Goal: Task Accomplishment & Management: Use online tool/utility

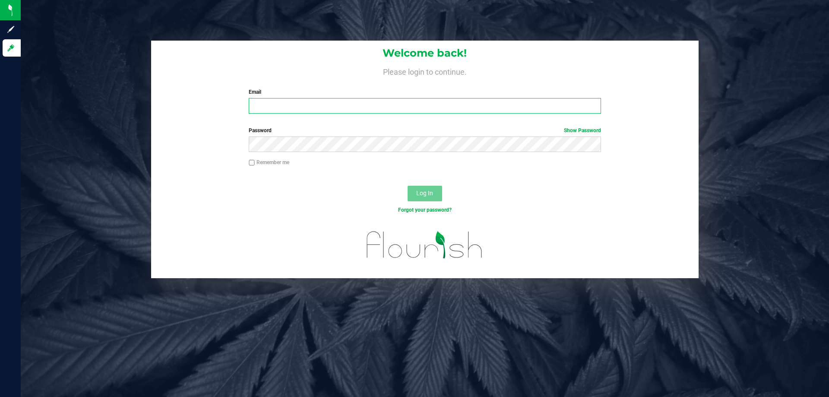
click at [270, 105] on input "Email" at bounding box center [425, 106] width 352 height 16
type input "[EMAIL_ADDRESS][DOMAIN_NAME]"
click at [408, 186] on button "Log In" at bounding box center [425, 194] width 35 height 16
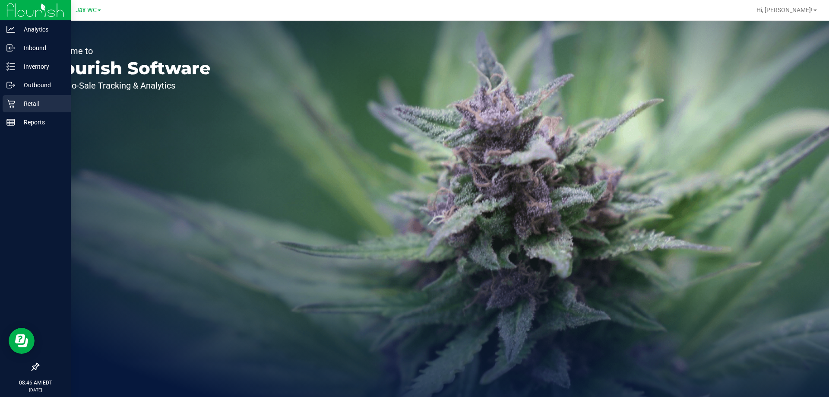
click at [25, 97] on div "Retail" at bounding box center [37, 103] width 68 height 17
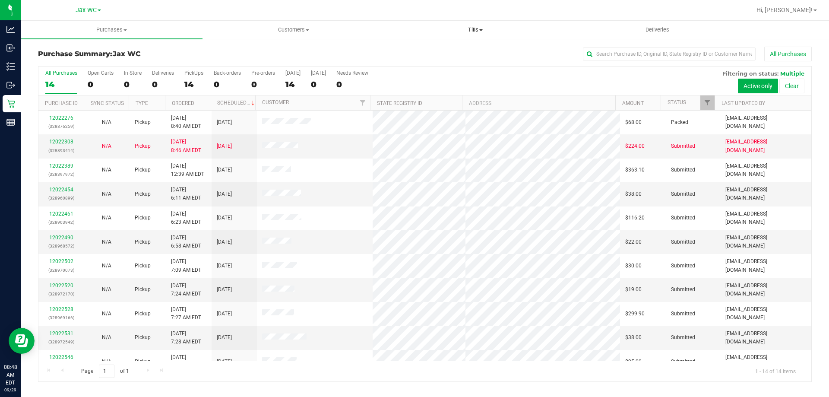
click at [469, 29] on span "Tills" at bounding box center [475, 30] width 181 height 8
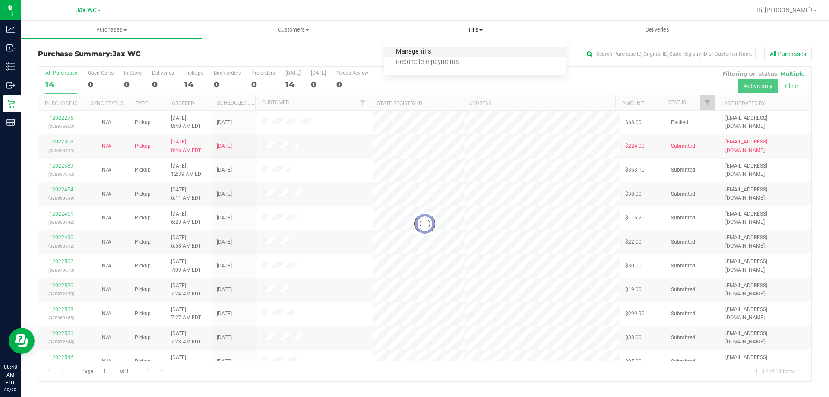
click at [431, 49] on span "Manage tills" at bounding box center [413, 51] width 58 height 7
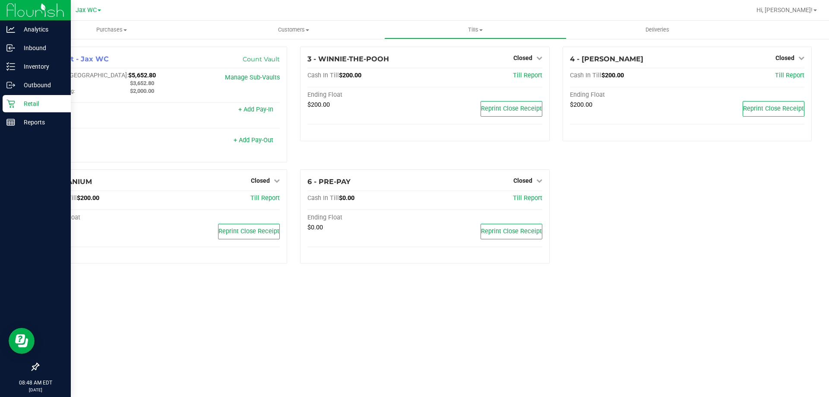
click at [40, 106] on p "Retail" at bounding box center [41, 103] width 52 height 10
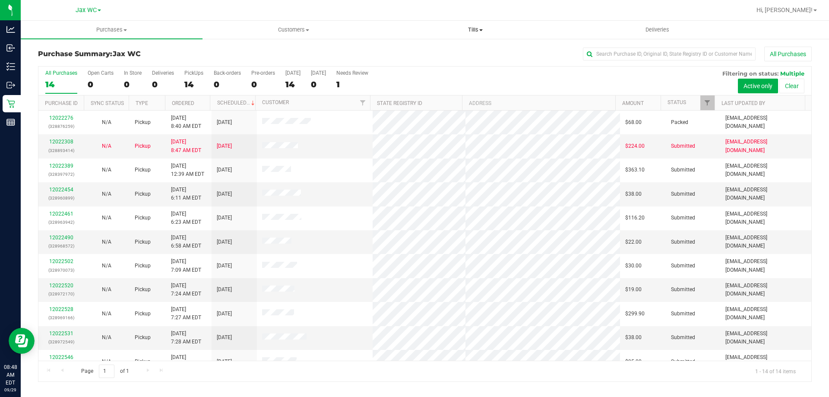
click at [479, 28] on span "Tills" at bounding box center [475, 30] width 181 height 8
click at [424, 48] on span "Manage tills" at bounding box center [413, 51] width 58 height 7
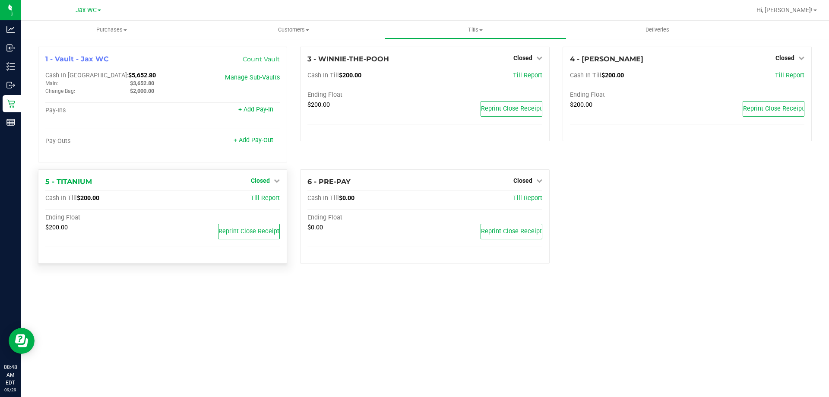
click at [279, 181] on icon at bounding box center [277, 181] width 6 height 6
click at [249, 199] on link "Open Till" at bounding box center [260, 198] width 23 height 7
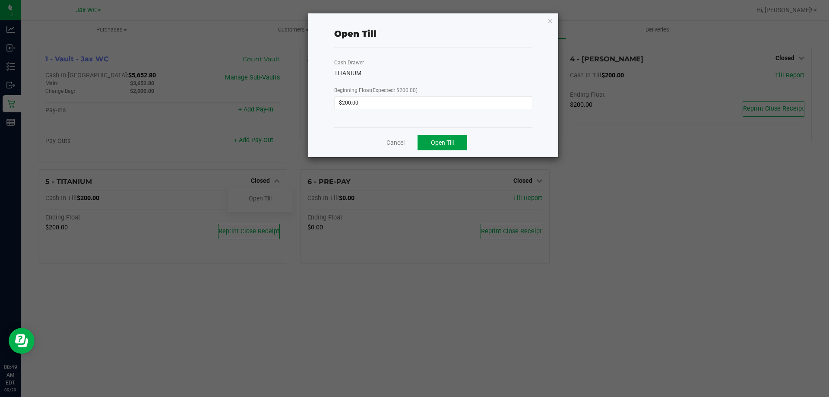
click at [449, 140] on span "Open Till" at bounding box center [442, 142] width 23 height 7
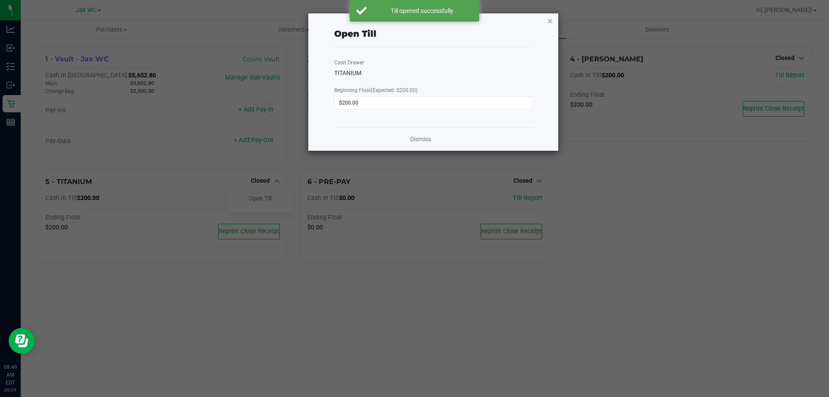
click at [548, 22] on icon "button" at bounding box center [550, 21] width 6 height 10
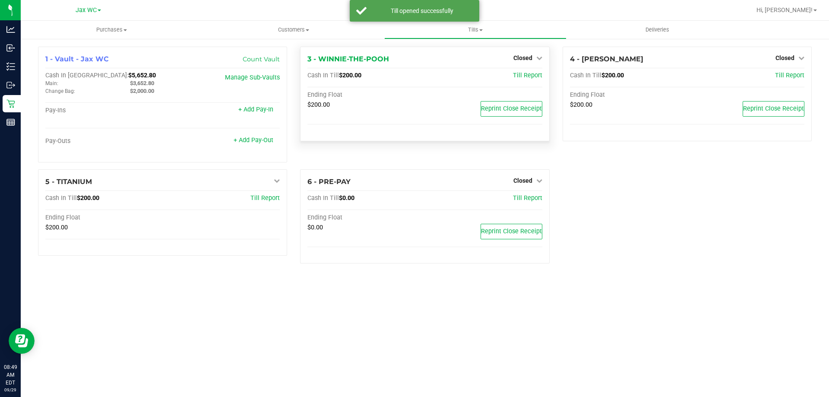
click at [536, 54] on div "Closed" at bounding box center [528, 58] width 29 height 10
click at [537, 55] on icon at bounding box center [540, 58] width 6 height 6
click at [530, 74] on link "Open Till" at bounding box center [522, 76] width 23 height 7
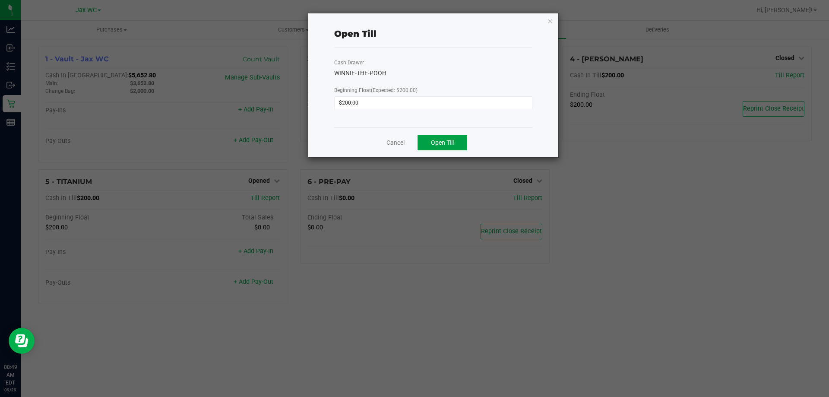
click at [444, 142] on span "Open Till" at bounding box center [442, 142] width 23 height 7
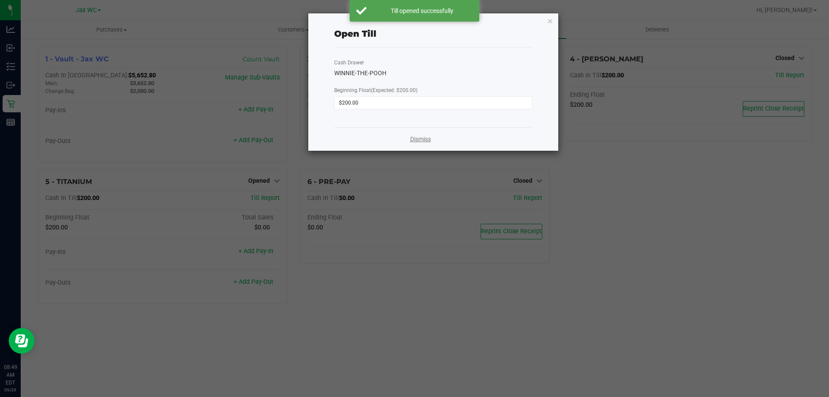
click at [426, 140] on link "Dismiss" at bounding box center [420, 139] width 21 height 9
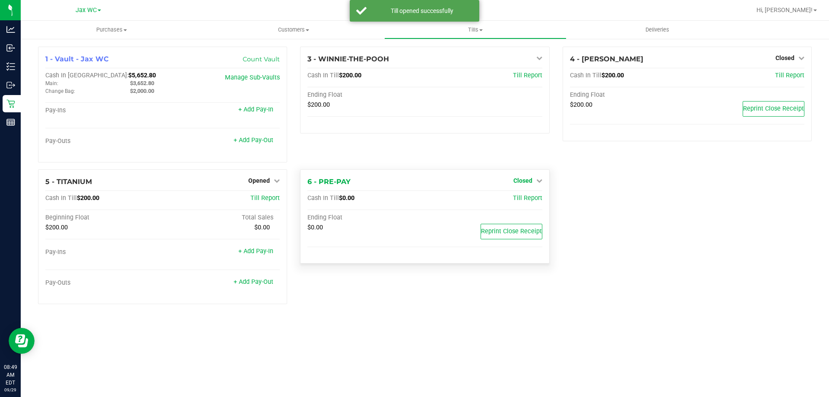
click at [532, 179] on span "Closed" at bounding box center [523, 180] width 19 height 7
click at [527, 197] on link "Open Till" at bounding box center [522, 198] width 23 height 7
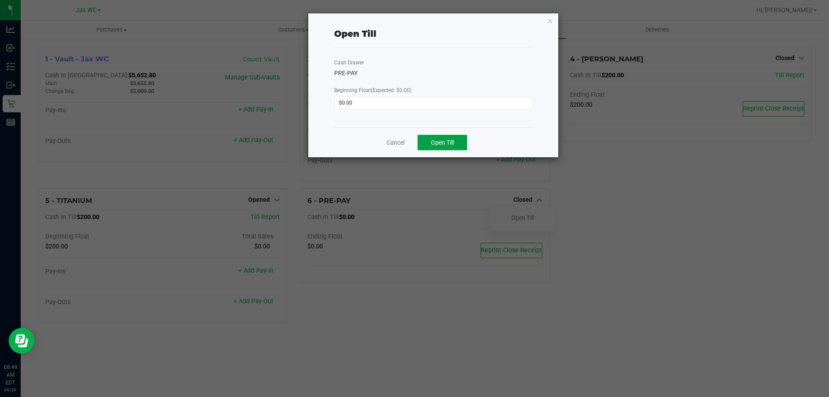
click at [452, 141] on span "Open Till" at bounding box center [442, 142] width 23 height 7
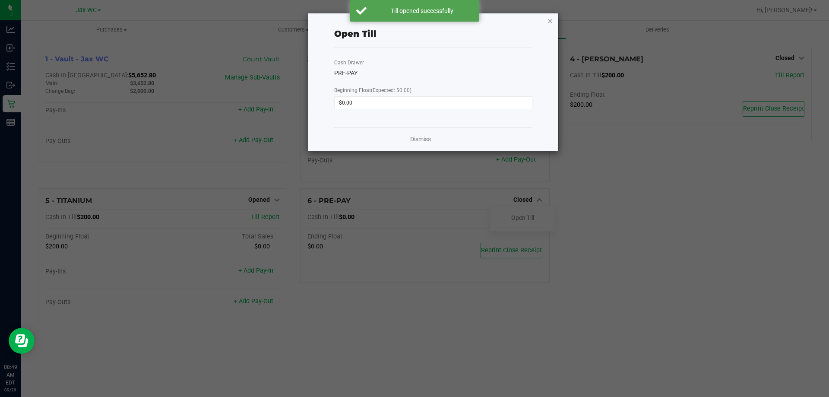
click at [550, 20] on icon "button" at bounding box center [550, 21] width 6 height 10
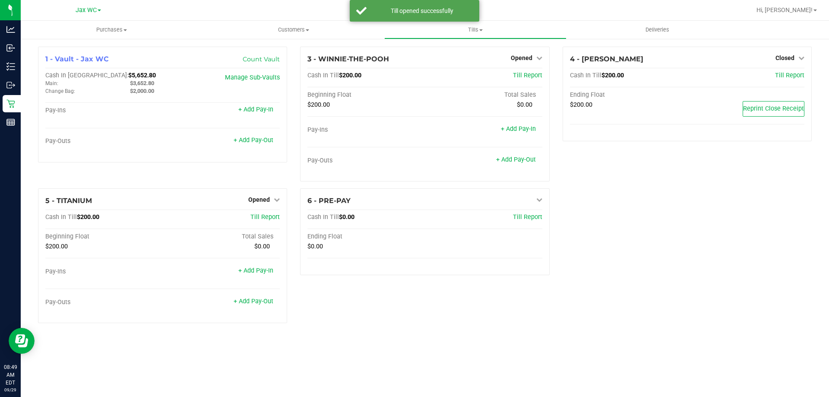
click at [698, 226] on div "1 - Vault - Jax WC Count Vault Cash In Vault: $5,652.80 Main: $3,652.80 Change …" at bounding box center [425, 188] width 787 height 283
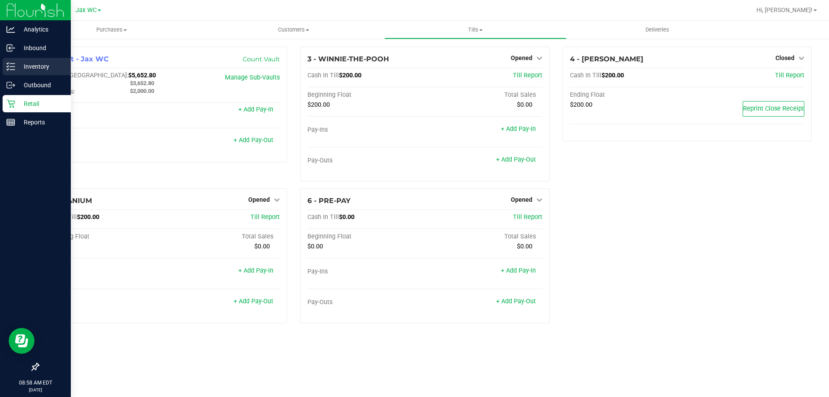
click at [25, 70] on p "Inventory" at bounding box center [41, 66] width 52 height 10
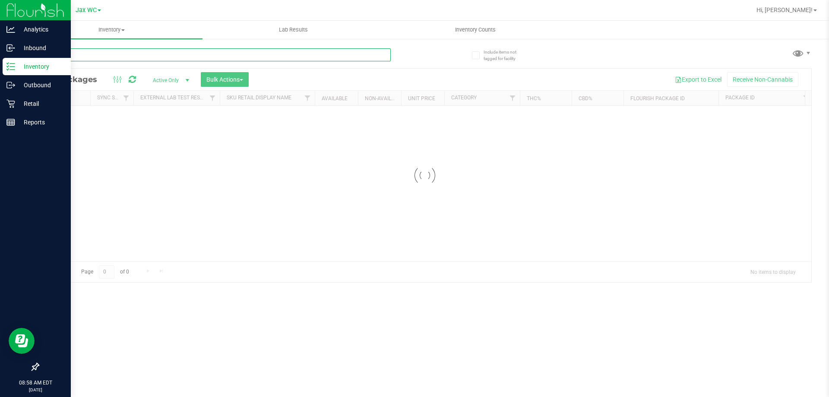
click at [97, 52] on div "Inventory All packages All inventory Waste log Create inventory Lab Results Inv…" at bounding box center [425, 209] width 809 height 376
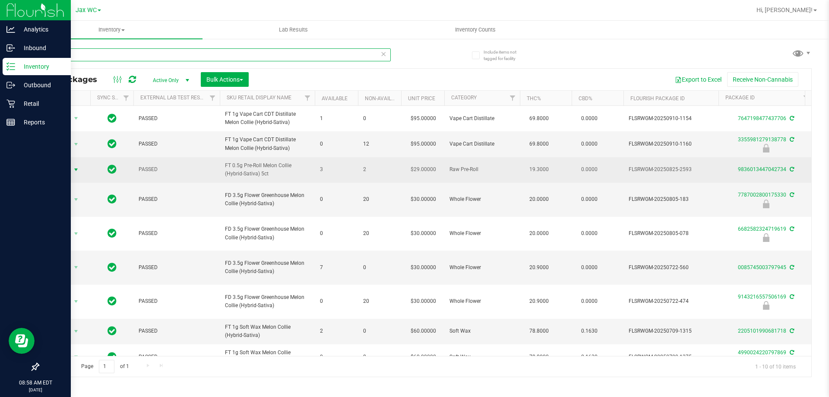
type input "mec"
click at [64, 176] on span "Action" at bounding box center [58, 170] width 23 height 12
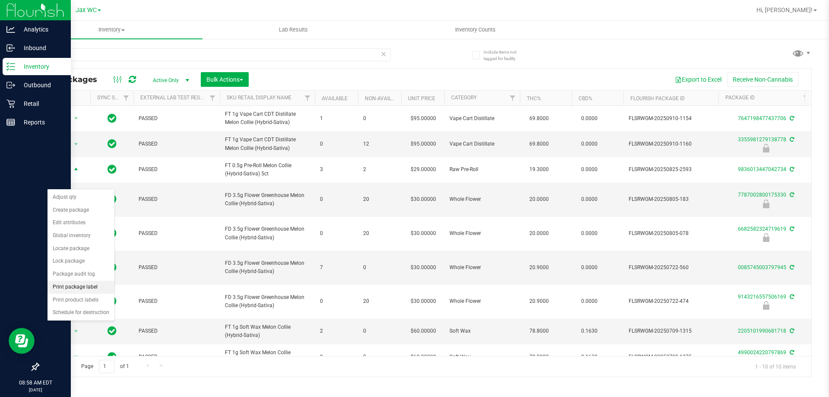
click at [79, 290] on li "Print package label" at bounding box center [81, 287] width 67 height 13
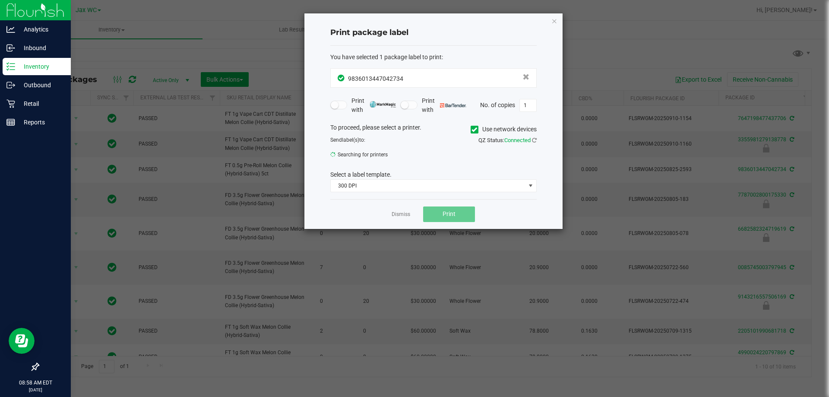
drag, startPoint x: 549, startPoint y: 19, endPoint x: 559, endPoint y: 20, distance: 10.0
click at [550, 19] on div "Print package label You have selected 1 package label to print : 98360134470427…" at bounding box center [434, 121] width 258 height 216
click at [559, 21] on div "Print package label You have selected 1 package label to print : 98360134470427…" at bounding box center [434, 121] width 258 height 216
click at [556, 22] on icon "button" at bounding box center [555, 21] width 6 height 10
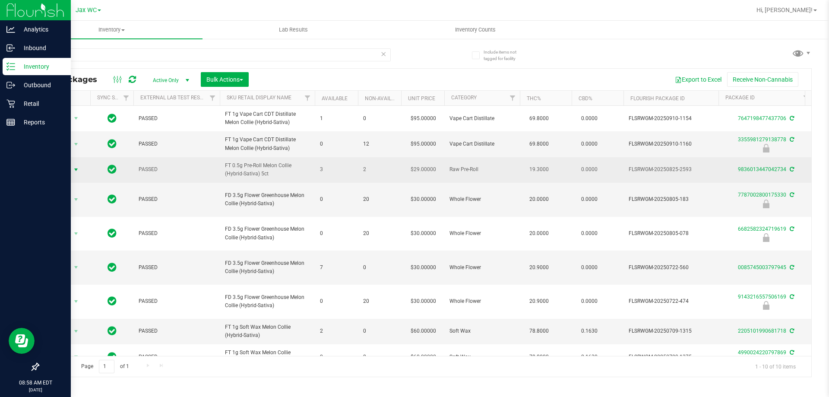
click at [66, 176] on span "Action" at bounding box center [58, 170] width 23 height 12
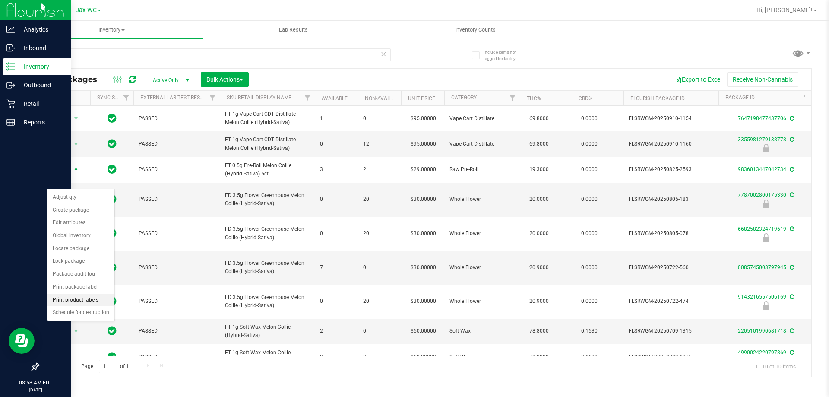
click at [60, 301] on li "Print product labels" at bounding box center [81, 300] width 67 height 13
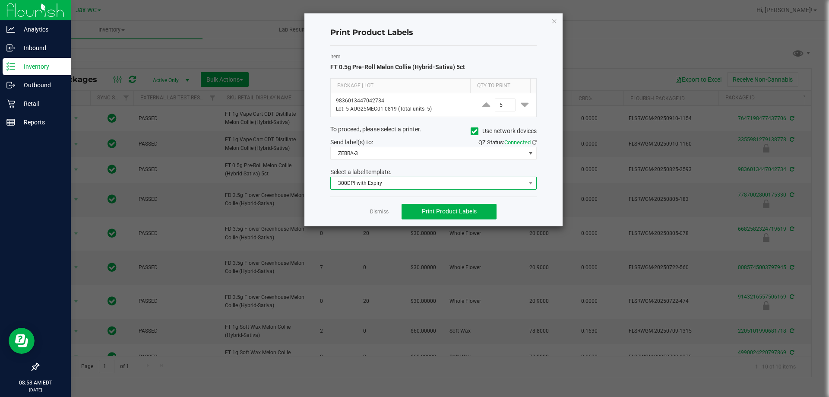
click at [416, 182] on span "300DPI with Expiry" at bounding box center [428, 183] width 195 height 12
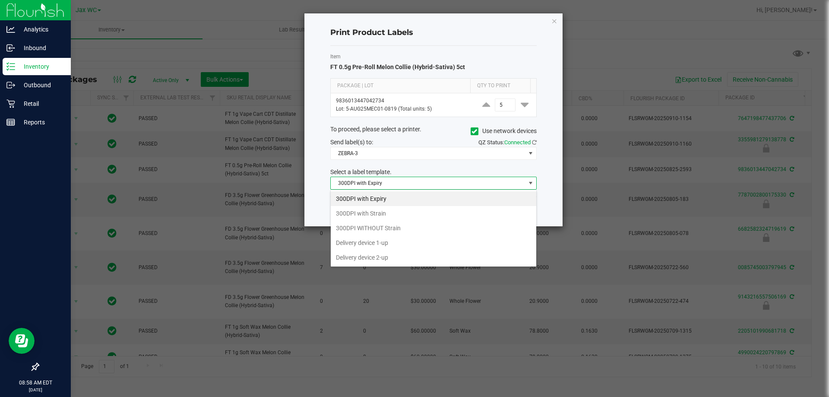
scroll to position [13, 206]
click at [372, 210] on li "300DPI with Strain" at bounding box center [434, 213] width 206 height 15
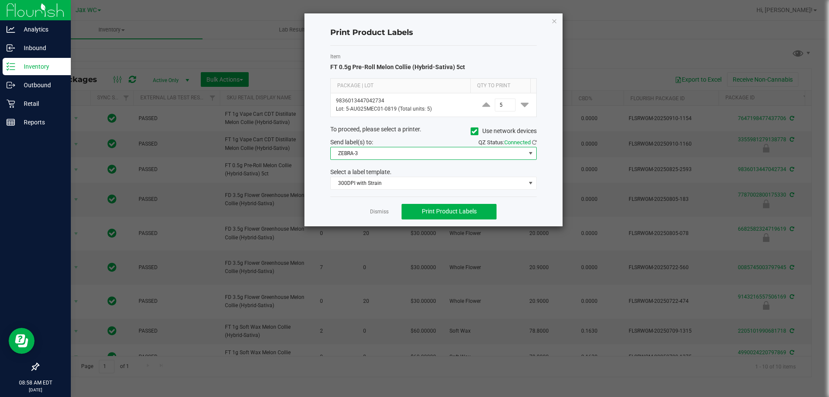
click at [394, 147] on span "ZEBRA-3" at bounding box center [428, 153] width 195 height 12
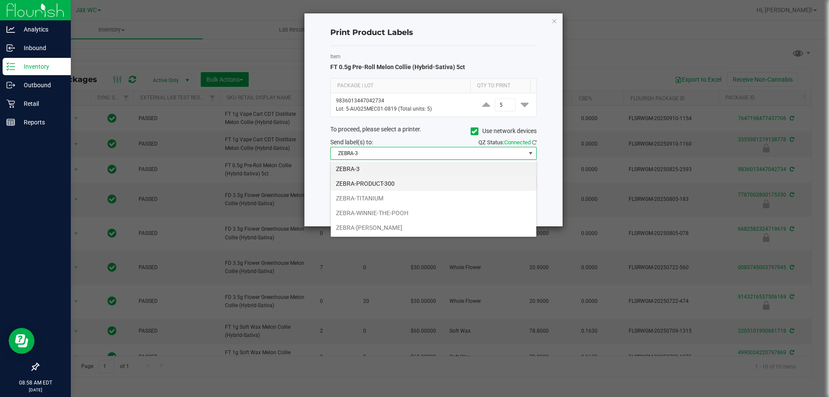
click at [381, 185] on li "ZEBRA-PRODUCT-300" at bounding box center [434, 183] width 206 height 15
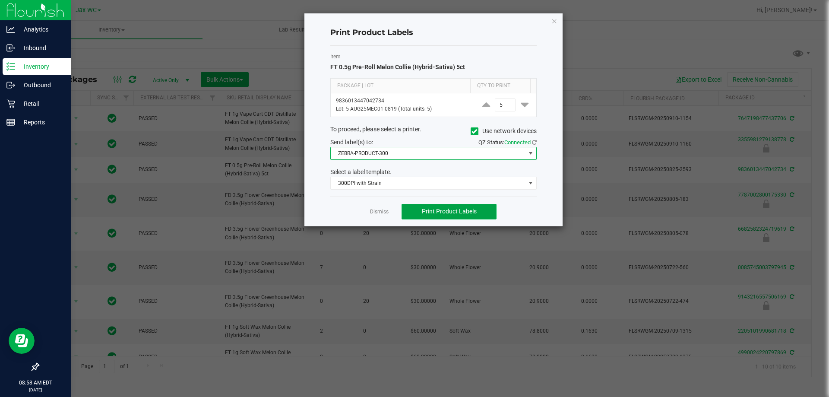
click at [466, 213] on span "Print Product Labels" at bounding box center [449, 211] width 55 height 7
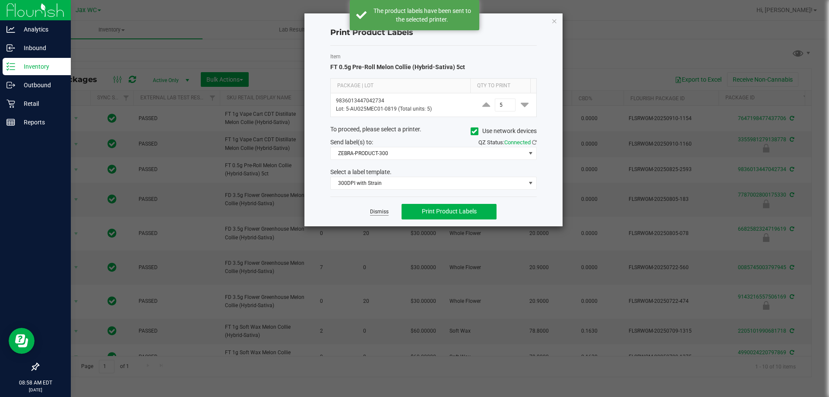
click at [384, 212] on link "Dismiss" at bounding box center [379, 211] width 19 height 7
